Goal: Information Seeking & Learning: Learn about a topic

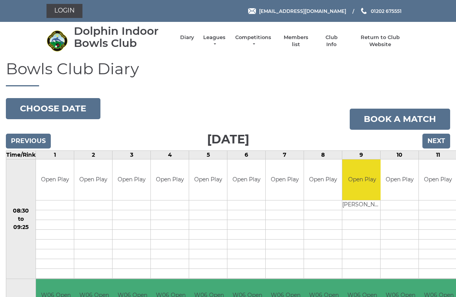
click at [438, 143] on input "Next" at bounding box center [436, 141] width 28 height 15
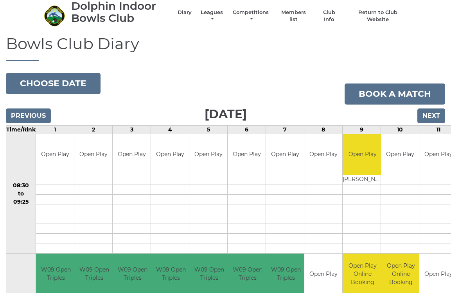
scroll to position [26, 0]
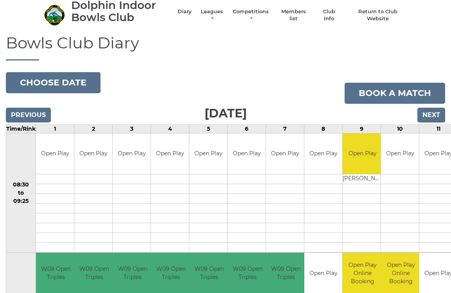
click at [434, 118] on input "Next" at bounding box center [431, 115] width 28 height 15
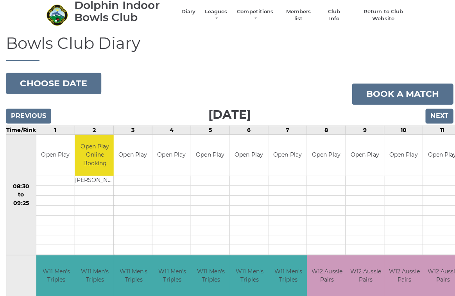
scroll to position [26, 0]
click at [66, 81] on button "Choose date" at bounding box center [53, 82] width 95 height 21
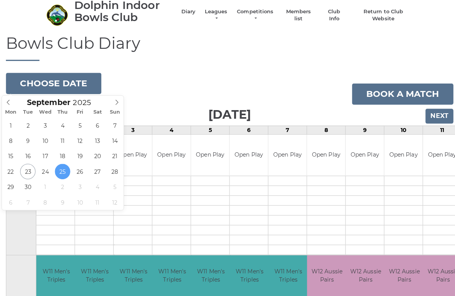
type input "2025-09-22"
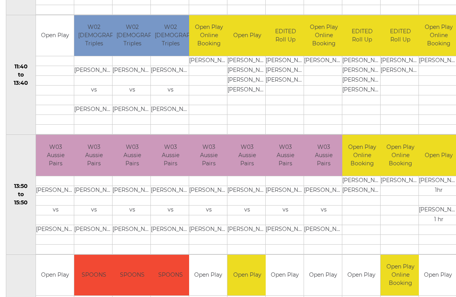
scroll to position [383, 0]
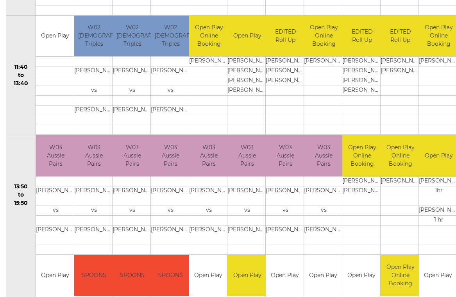
click at [210, 235] on td at bounding box center [208, 240] width 39 height 10
click at [211, 231] on td "Christine LEWIS" at bounding box center [208, 230] width 39 height 10
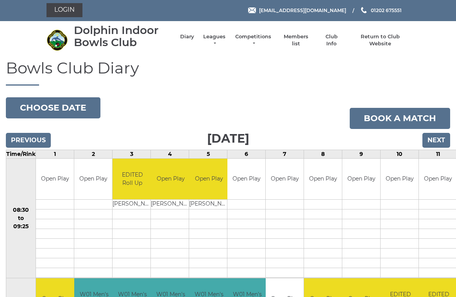
scroll to position [0, 0]
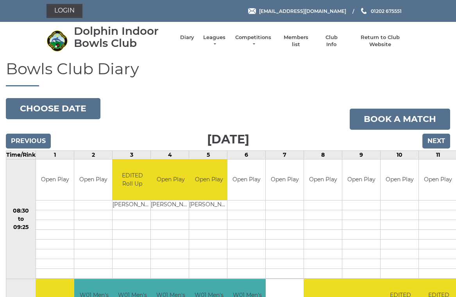
click at [219, 43] on link "Leagues" at bounding box center [214, 41] width 25 height 14
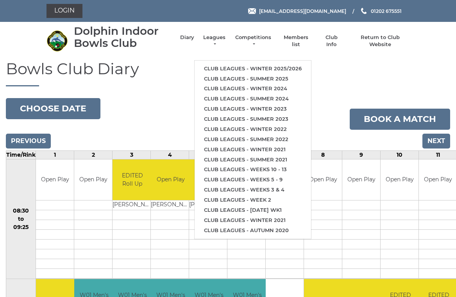
click at [245, 64] on link "Club leagues - Winter 2025/2026" at bounding box center [253, 69] width 116 height 10
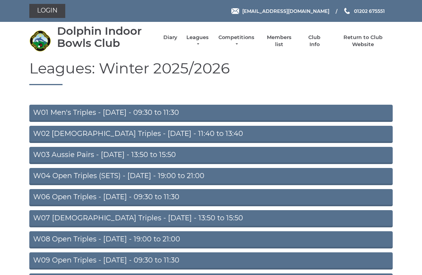
click at [129, 158] on link "W03 Aussie Pairs - Monday - 13:50 to 15:50" at bounding box center [210, 155] width 363 height 17
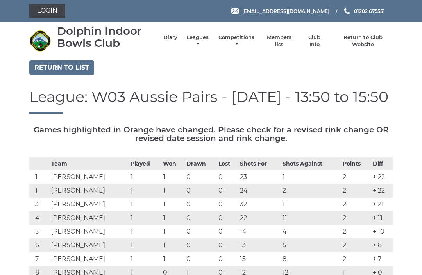
click at [198, 44] on link "Leagues" at bounding box center [197, 41] width 25 height 14
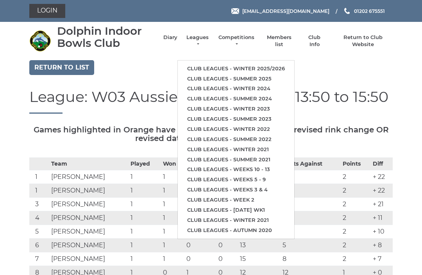
click at [256, 67] on link "Club leagues - Winter 2025/2026" at bounding box center [236, 69] width 116 height 10
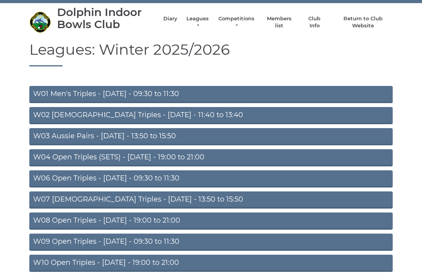
scroll to position [19, 0]
click at [162, 223] on link "W08 Open Triples - Tuesday - 19:00 to 21:00" at bounding box center [210, 221] width 363 height 17
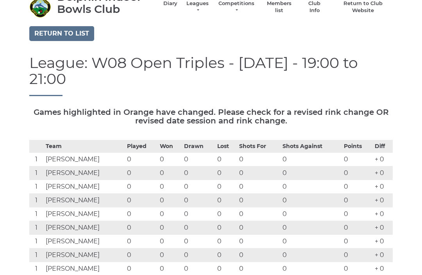
scroll to position [34, 0]
click at [76, 38] on link "Return to list" at bounding box center [61, 34] width 65 height 15
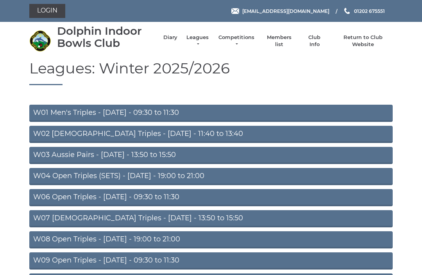
click at [150, 197] on link "W06 Open Triples - Tuesday - 09:30 to 11:30" at bounding box center [210, 197] width 363 height 17
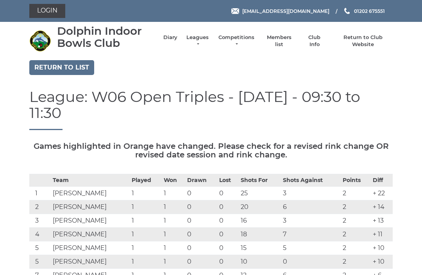
click at [74, 71] on link "Return to list" at bounding box center [61, 67] width 65 height 15
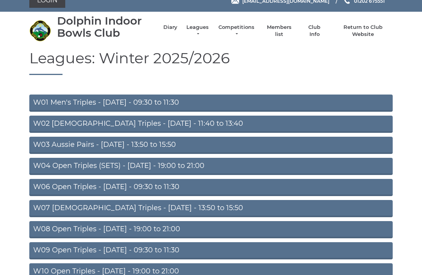
scroll to position [10, 0]
click at [144, 190] on link "W06 Open Triples - [DATE] - 09:30 to 11:30" at bounding box center [210, 187] width 363 height 17
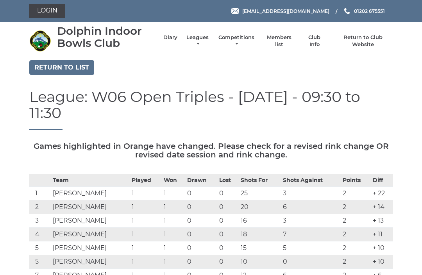
click at [70, 69] on link "Return to list" at bounding box center [61, 67] width 65 height 15
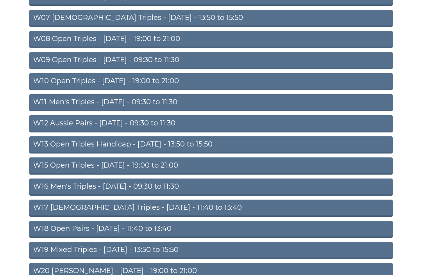
scroll to position [200, 0]
click at [143, 232] on link "W18 Open Pairs - Friday - 11:40 to 13:40" at bounding box center [210, 229] width 363 height 17
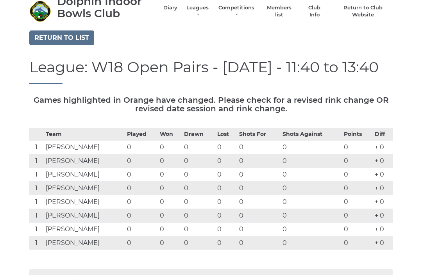
scroll to position [30, 0]
